Goal: Information Seeking & Learning: Learn about a topic

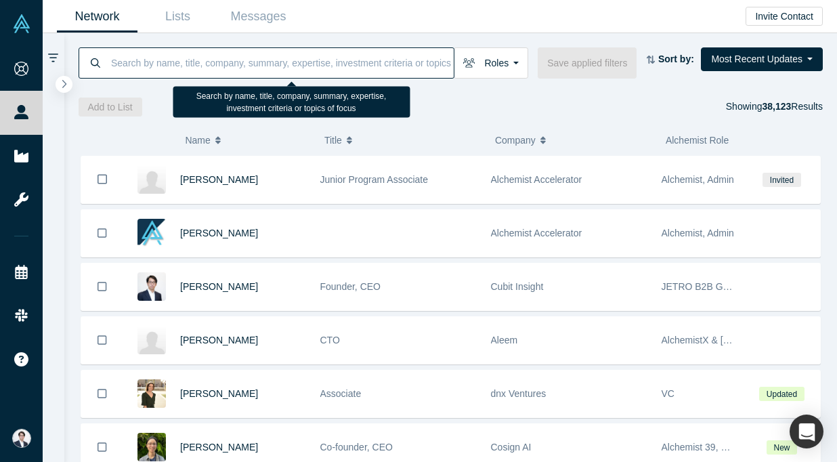
click at [694, 107] on div "Add to List Showing 38,123 Results" at bounding box center [451, 107] width 745 height 19
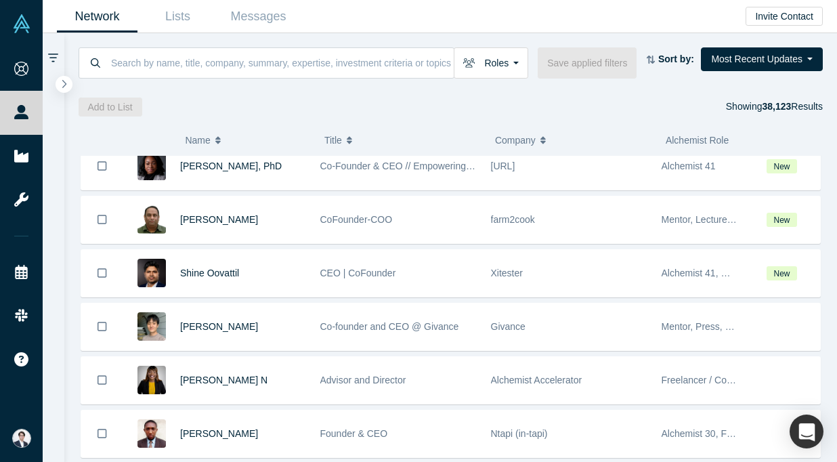
scroll to position [1298, 0]
click at [758, 77] on div "Roles Founders Mentors Angels VCs Corporate Innovator Service Providers Press S…" at bounding box center [451, 62] width 745 height 31
click at [758, 72] on div "Roles Founders Mentors Angels VCs Corporate Innovator Service Providers Press S…" at bounding box center [451, 62] width 745 height 31
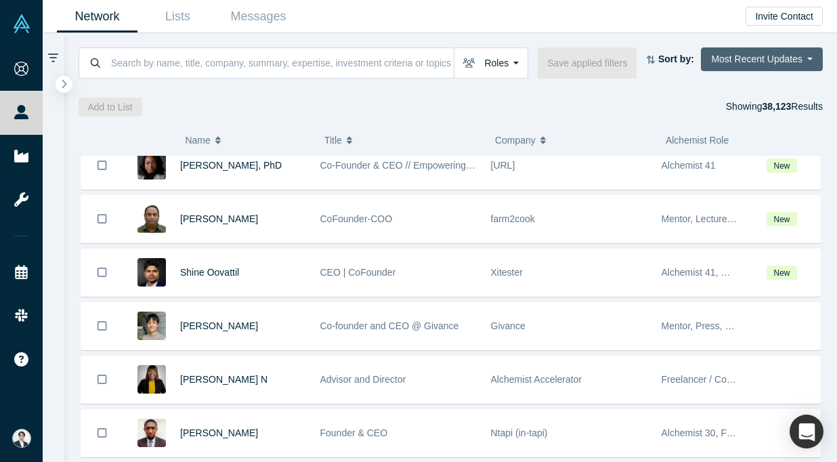
click at [758, 56] on button "Most Recent Updates" at bounding box center [762, 59] width 122 height 24
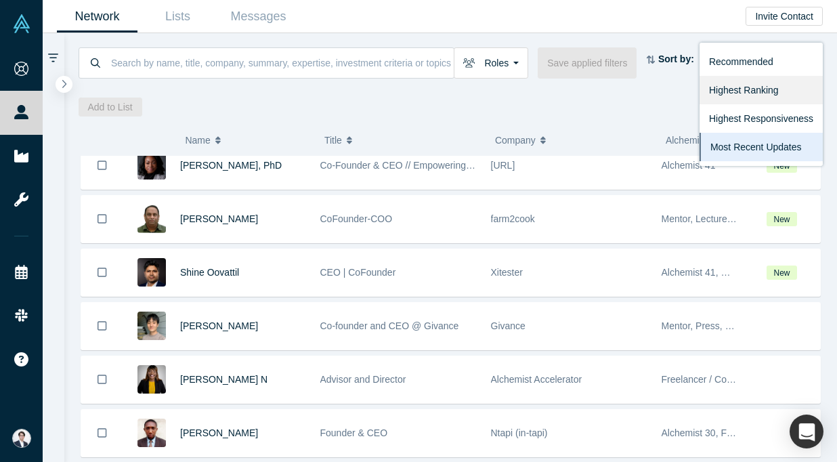
click at [763, 93] on link "Highest Ranking" at bounding box center [760, 90] width 123 height 28
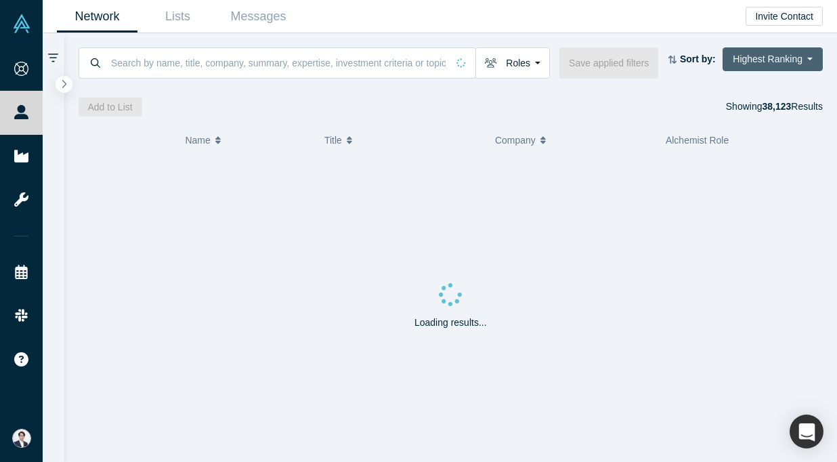
click at [775, 61] on button "Highest Ranking" at bounding box center [772, 59] width 100 height 24
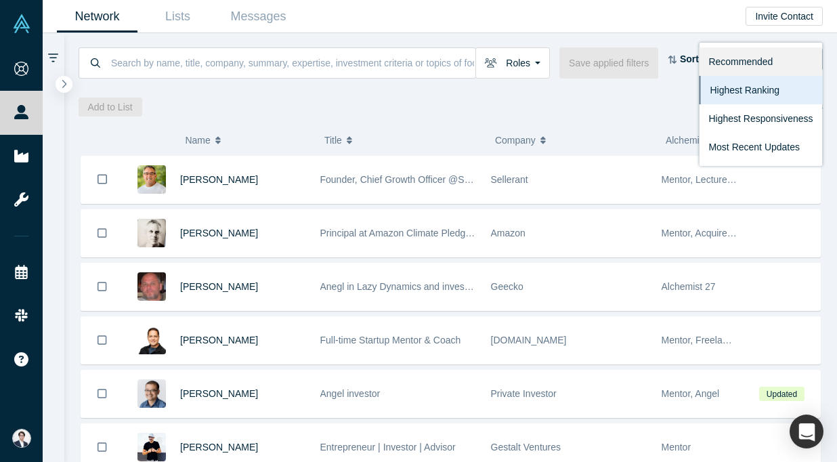
click at [754, 66] on link "Recommended" at bounding box center [760, 61] width 123 height 28
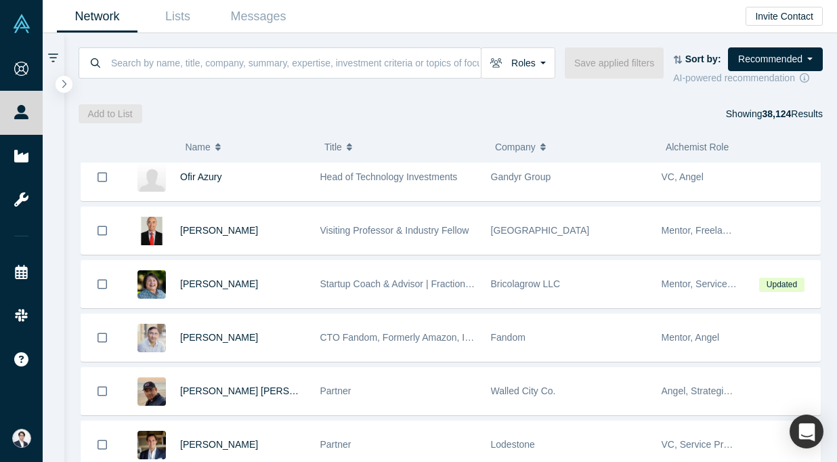
scroll to position [1725, 0]
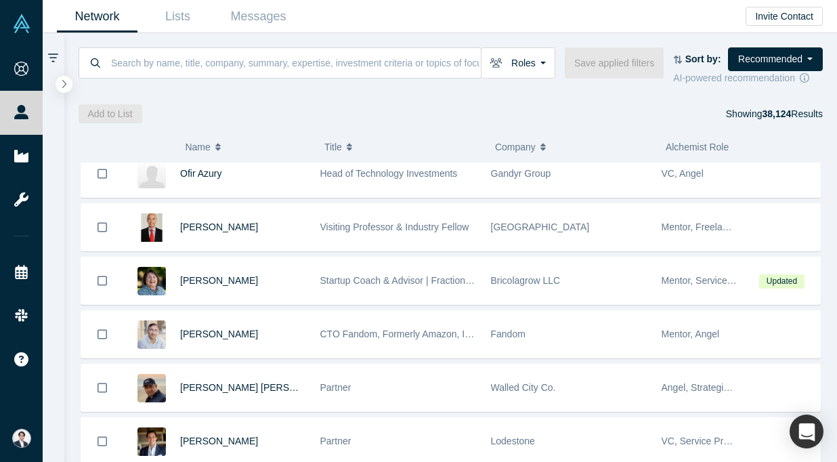
click at [49, 56] on icon at bounding box center [53, 58] width 10 height 12
click at [62, 85] on icon "button" at bounding box center [64, 84] width 7 height 10
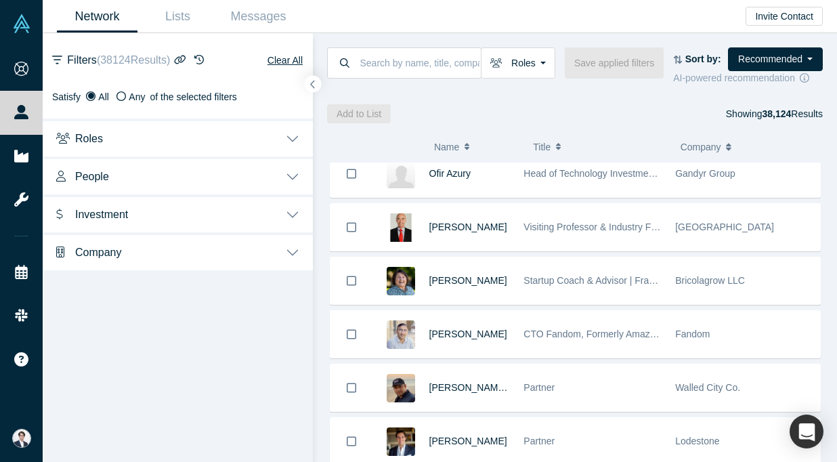
click at [189, 125] on button "Roles" at bounding box center [178, 137] width 270 height 38
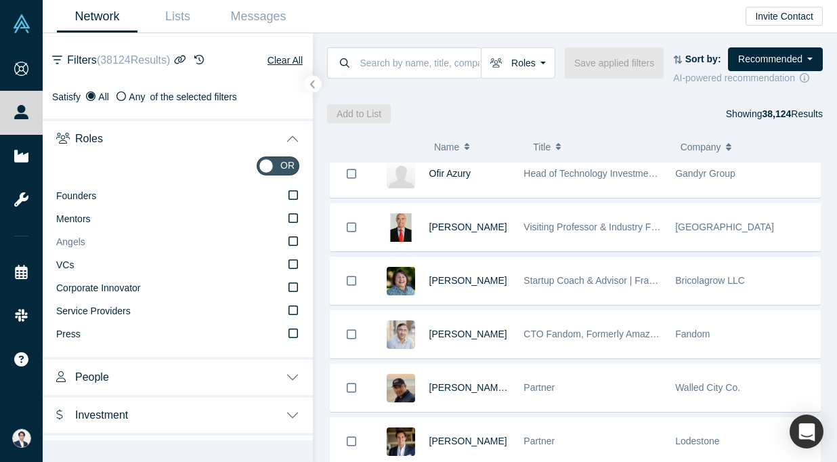
click at [85, 231] on label "Angels" at bounding box center [177, 242] width 243 height 23
click at [0, 0] on input "Angels" at bounding box center [0, 0] width 0 height 0
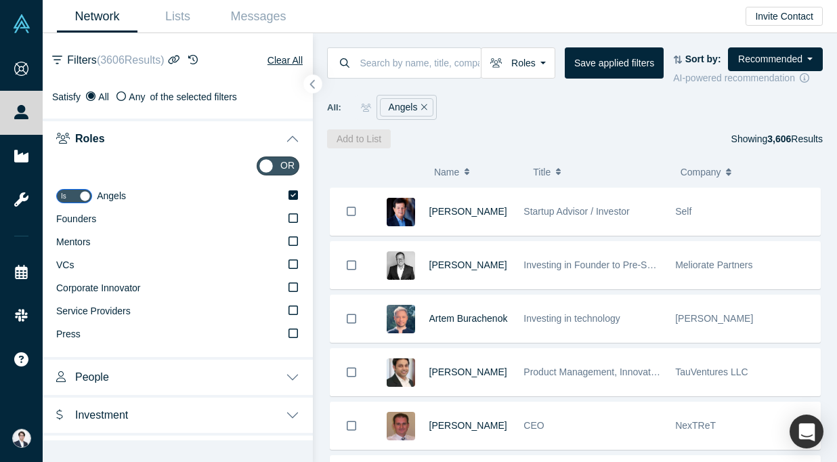
click at [310, 86] on icon "button" at bounding box center [312, 84] width 7 height 10
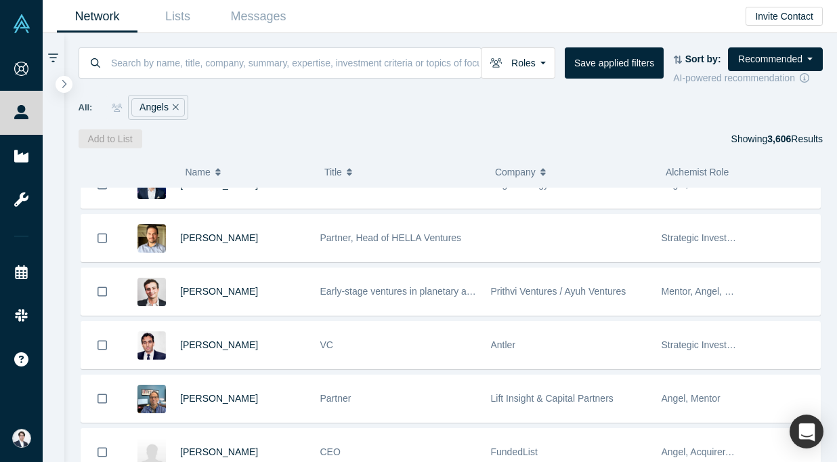
scroll to position [2168, 0]
